Goal: Task Accomplishment & Management: Complete application form

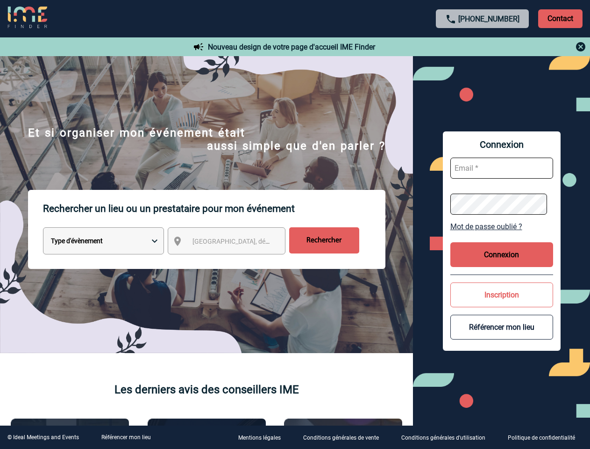
click at [295, 224] on p "Rechercher un lieu ou un prestataire pour mon événement" at bounding box center [214, 208] width 343 height 37
click at [560, 18] on p "Contact" at bounding box center [560, 18] width 44 height 19
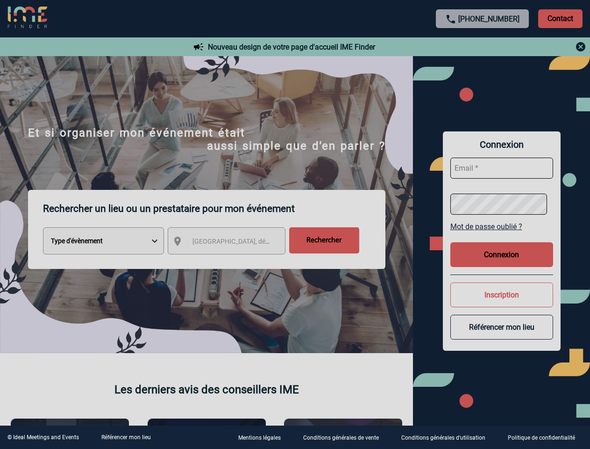
click at [483, 47] on div at bounding box center [295, 224] width 590 height 449
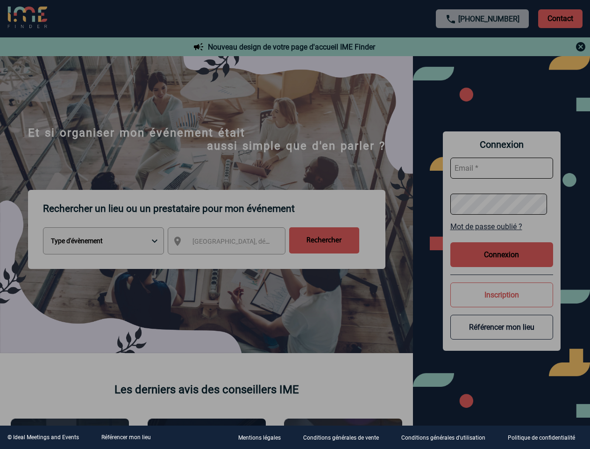
click at [235, 243] on div at bounding box center [295, 224] width 590 height 449
click at [502, 226] on div at bounding box center [295, 224] width 590 height 449
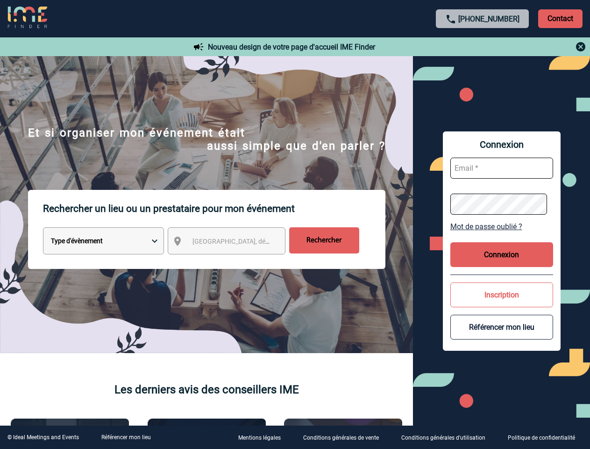
click at [502, 254] on button "Connexion" at bounding box center [502, 254] width 103 height 25
click at [502, 294] on button "Inscription" at bounding box center [502, 294] width 103 height 25
click at [502, 327] on div at bounding box center [295, 224] width 590 height 449
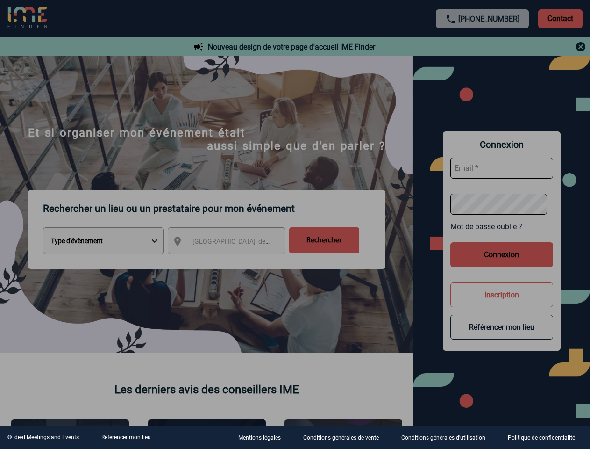
click at [126, 437] on link "Référencer mon lieu" at bounding box center [126, 437] width 50 height 7
